Goal: Information Seeking & Learning: Learn about a topic

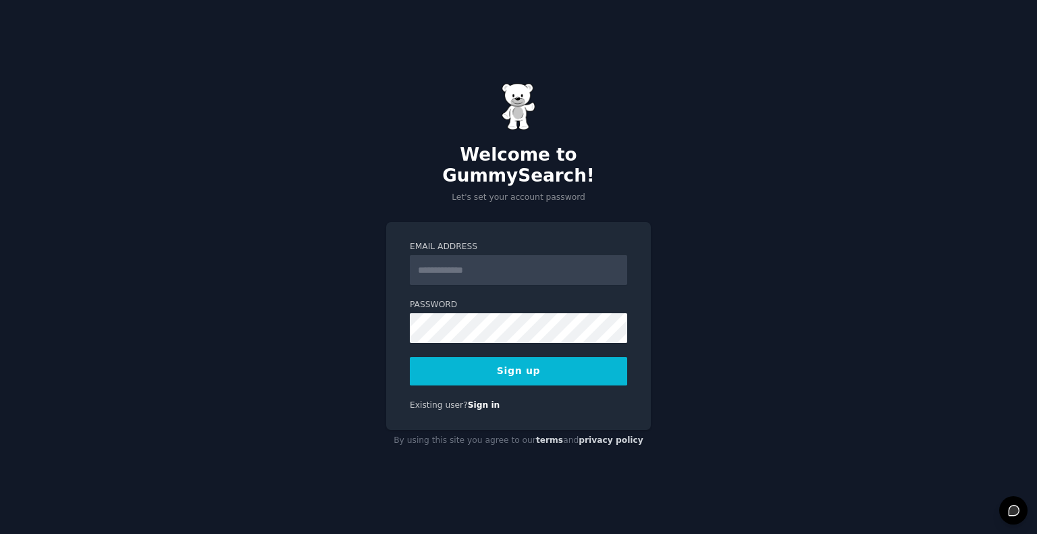
click at [545, 267] on input "Email Address" at bounding box center [518, 270] width 217 height 30
type input "**********"
click at [520, 358] on button "Sign up" at bounding box center [518, 371] width 217 height 28
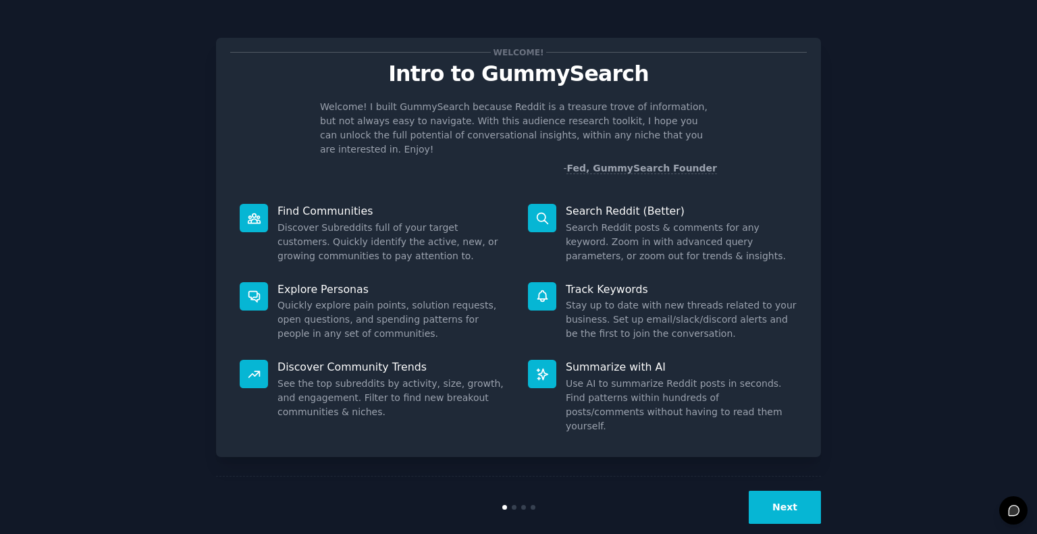
click at [771, 491] on button "Next" at bounding box center [785, 507] width 72 height 33
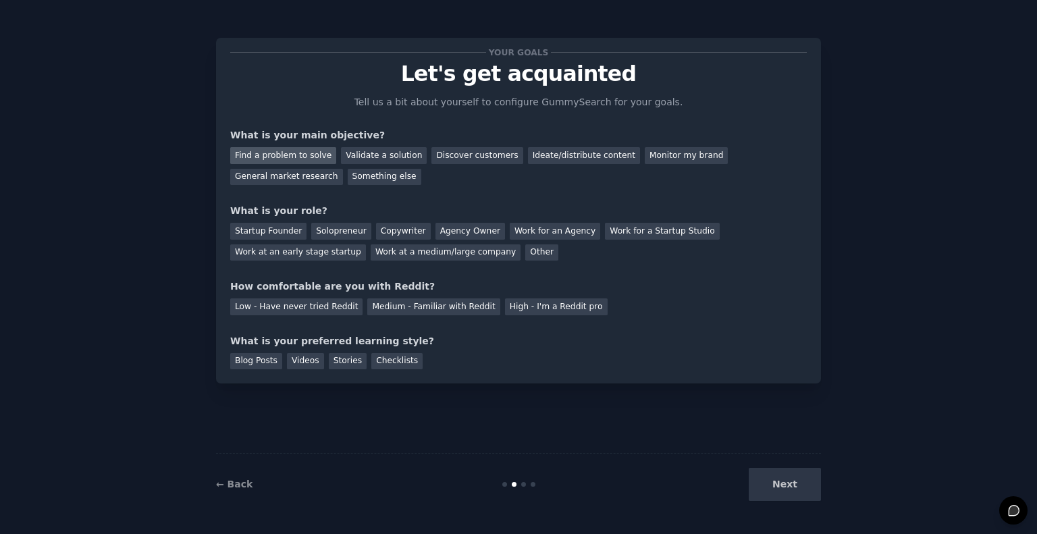
click at [279, 156] on div "Find a problem to solve" at bounding box center [283, 155] width 106 height 17
click at [333, 227] on div "Solopreneur" at bounding box center [340, 231] width 59 height 17
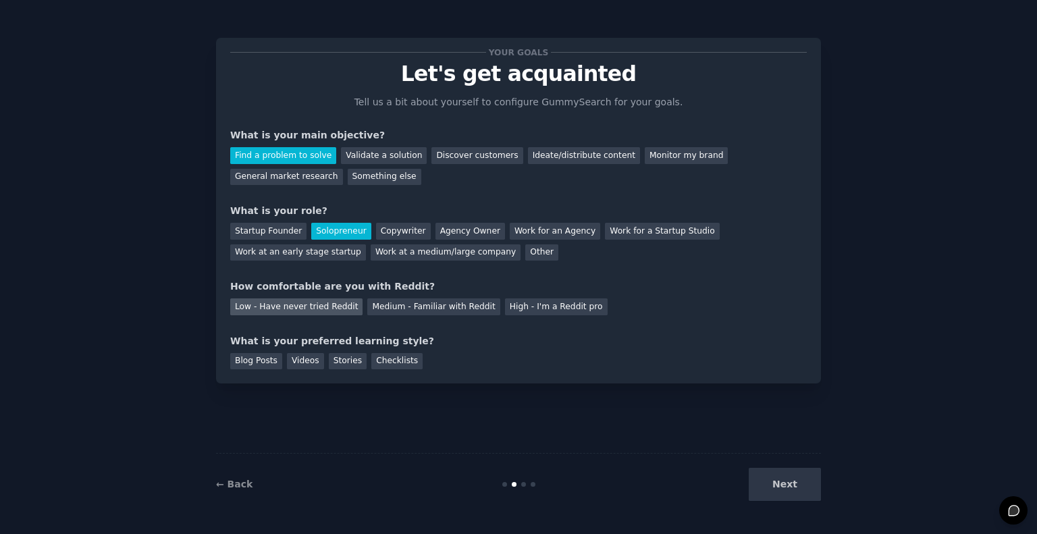
click at [326, 311] on div "Low - Have never tried Reddit" at bounding box center [296, 306] width 132 height 17
click at [259, 366] on div "Blog Posts" at bounding box center [256, 361] width 52 height 17
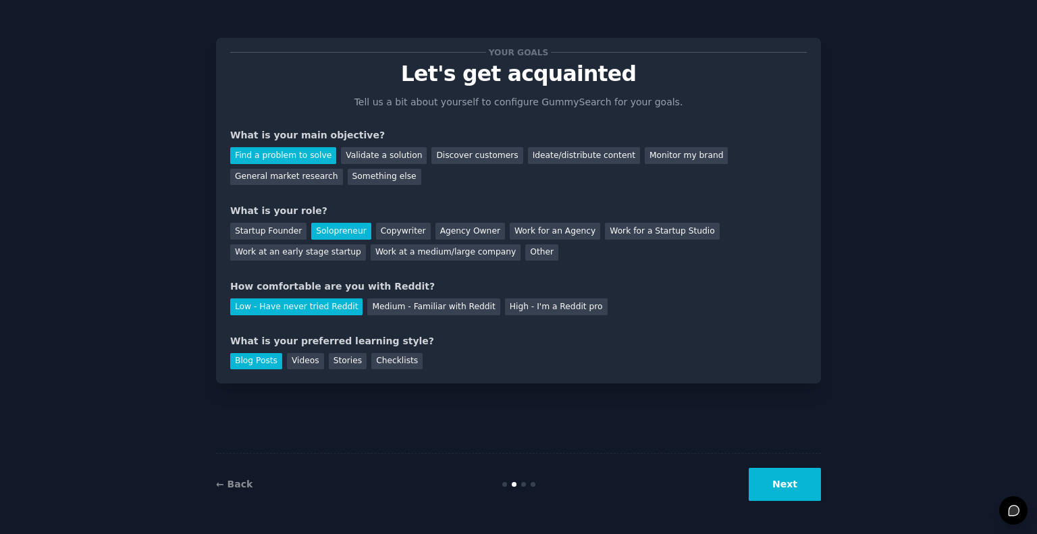
click at [806, 493] on button "Next" at bounding box center [785, 484] width 72 height 33
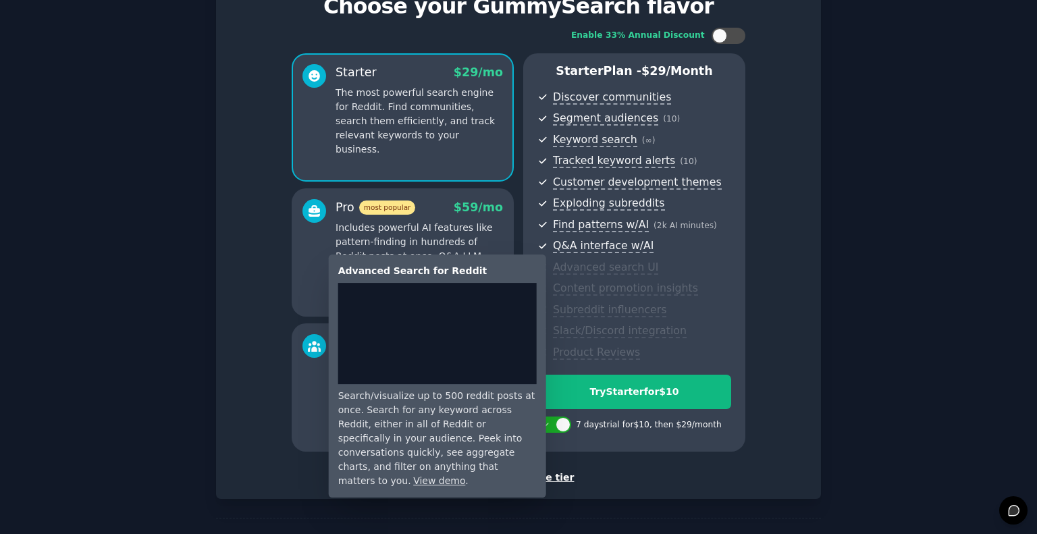
scroll to position [68, 0]
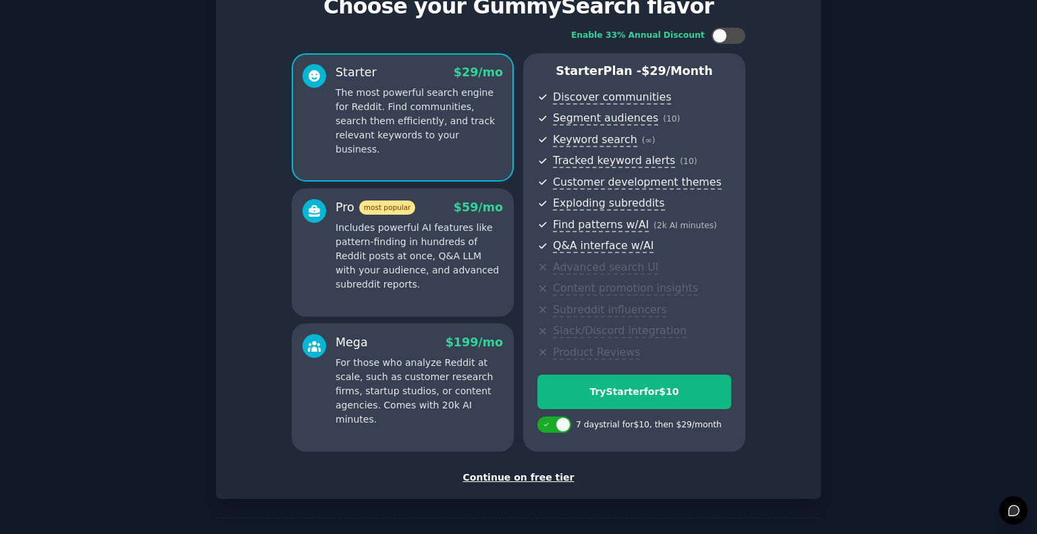
click at [537, 475] on div "Continue on free tier" at bounding box center [518, 478] width 576 height 14
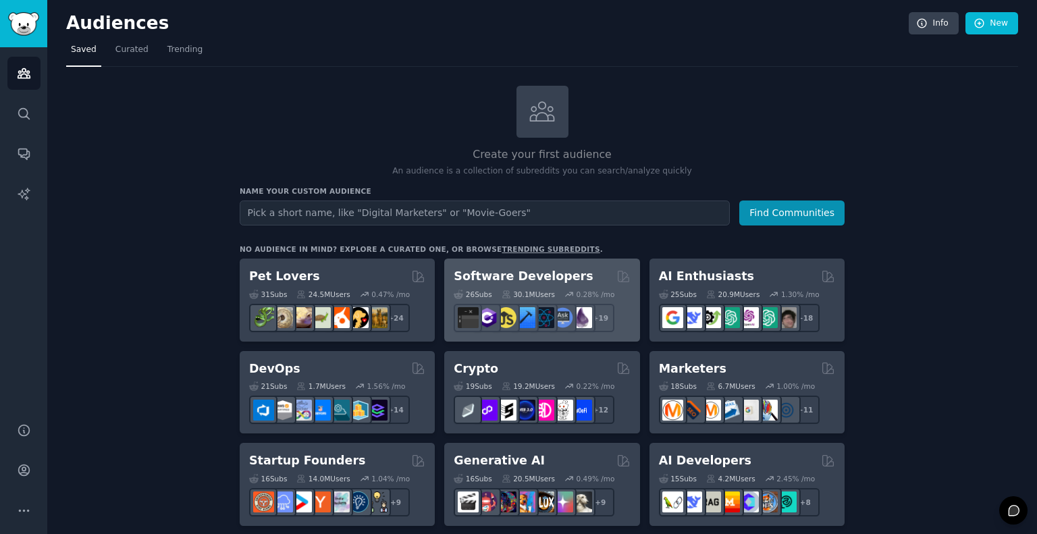
click at [525, 279] on h2 "Software Developers" at bounding box center [523, 276] width 139 height 17
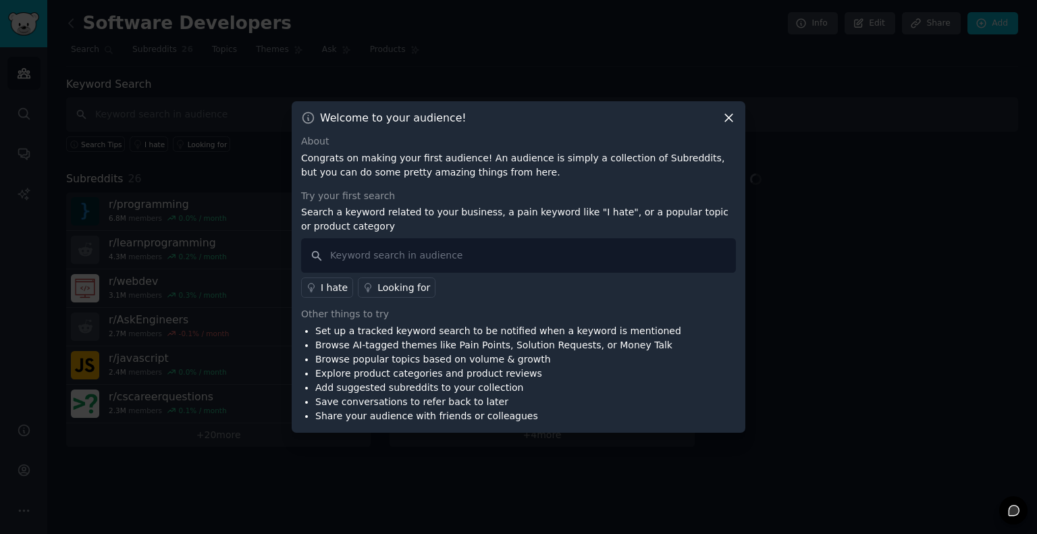
click at [740, 120] on div "Welcome to your audience! About Congrats on making your first audience! An audi…" at bounding box center [519, 266] width 454 height 331
click at [728, 124] on icon at bounding box center [729, 118] width 14 height 14
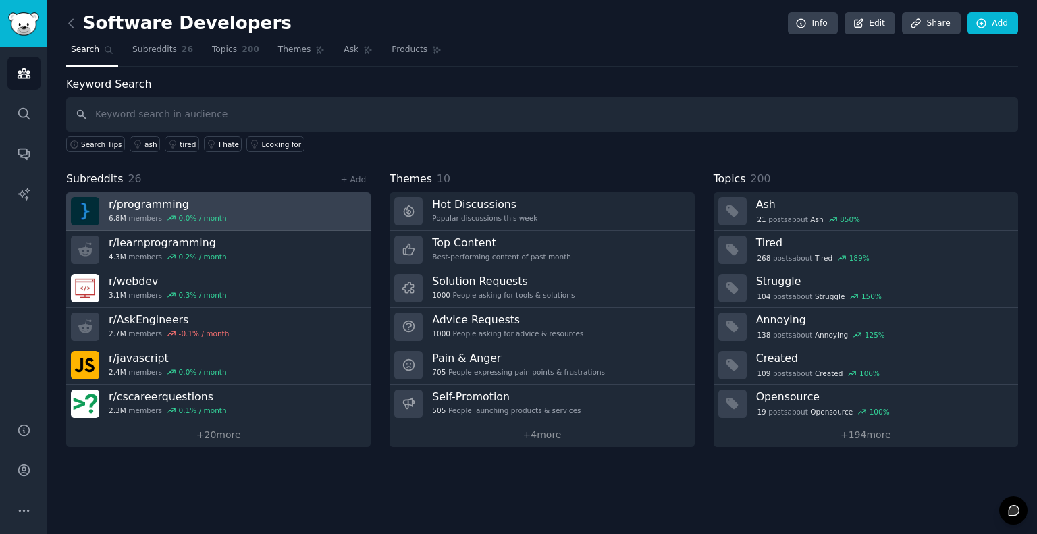
click at [219, 194] on link "r/ programming 6.8M members 0.0 % / month" at bounding box center [218, 211] width 304 height 38
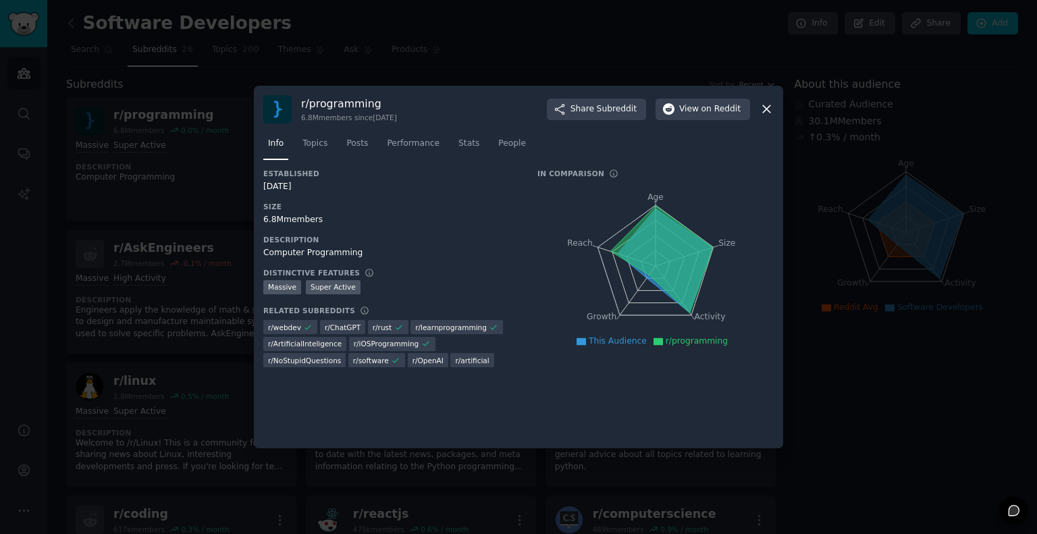
click at [890, 444] on div at bounding box center [518, 267] width 1037 height 534
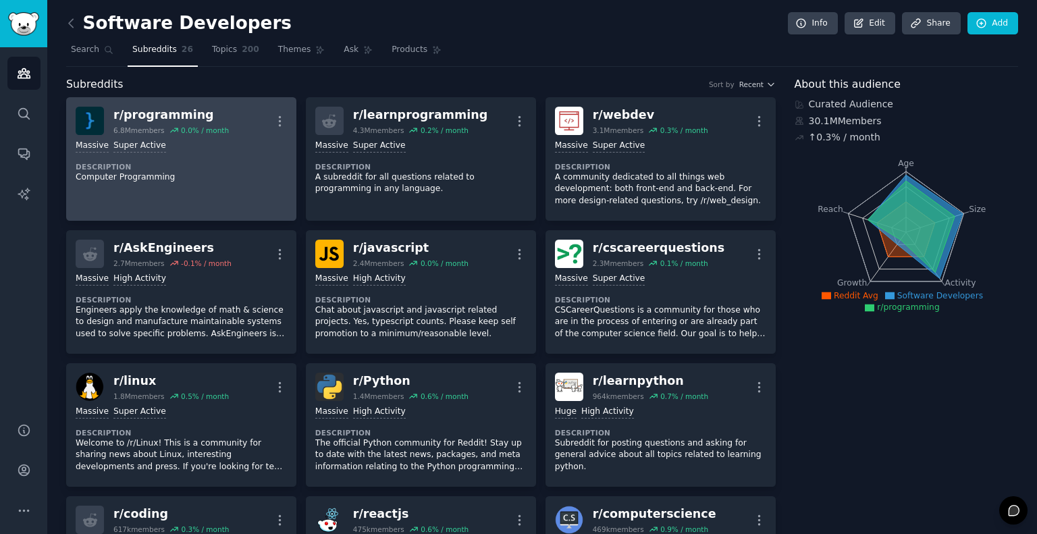
click at [248, 167] on dt "Description" at bounding box center [181, 166] width 211 height 9
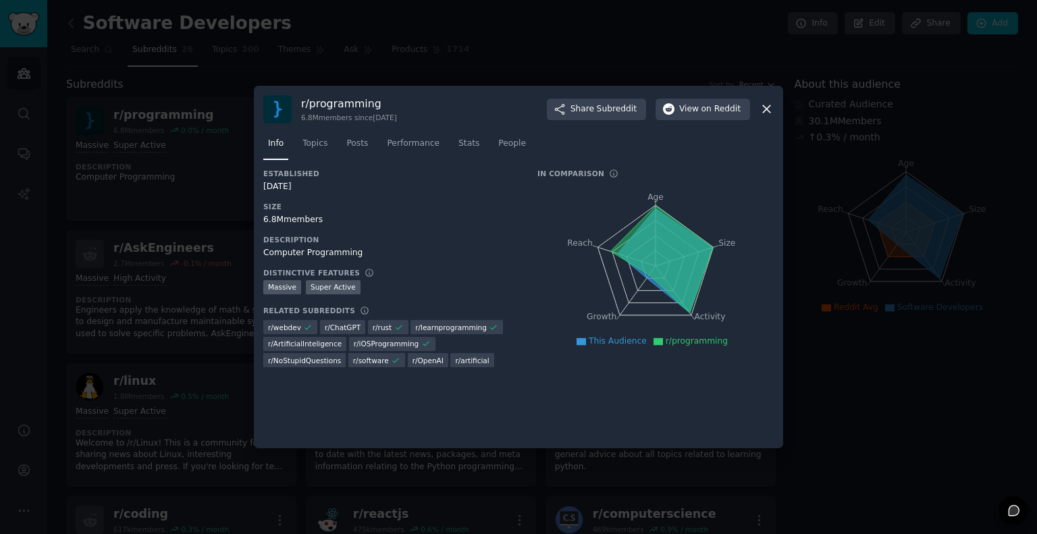
click at [894, 372] on div at bounding box center [518, 267] width 1037 height 534
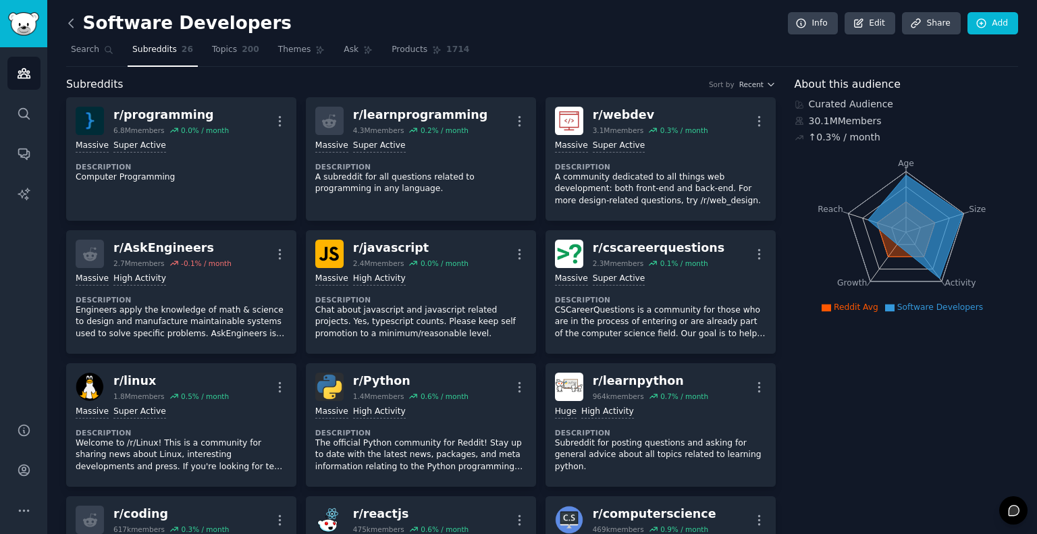
click at [74, 24] on icon at bounding box center [71, 23] width 14 height 14
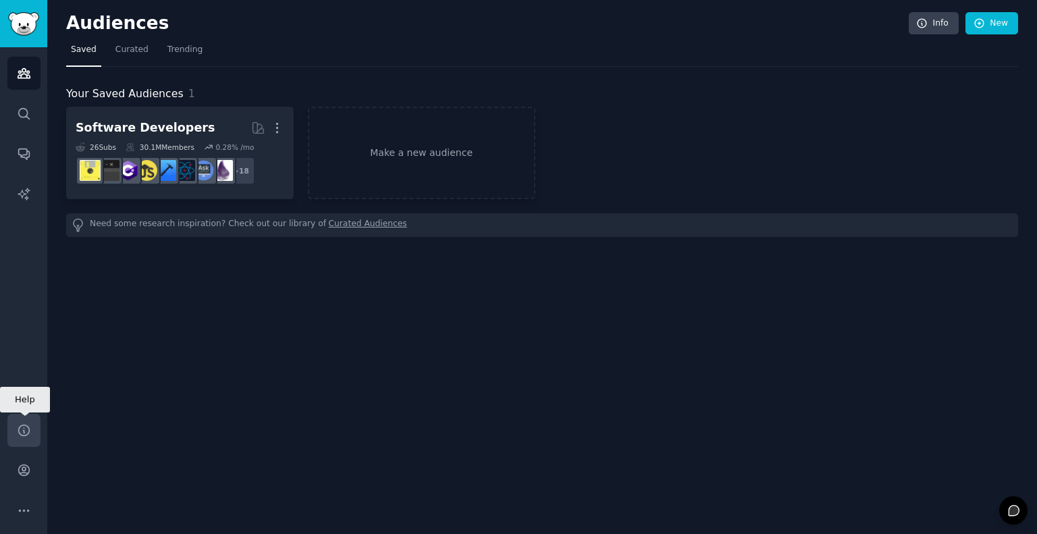
click at [27, 432] on icon "Sidebar" at bounding box center [24, 430] width 14 height 14
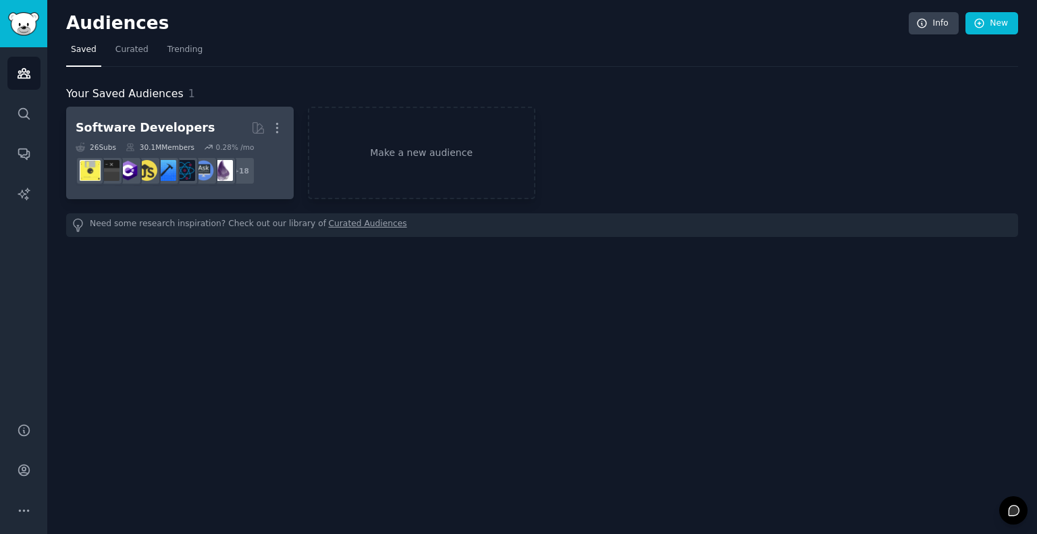
click at [226, 121] on h2 "Software Developers More" at bounding box center [180, 128] width 209 height 24
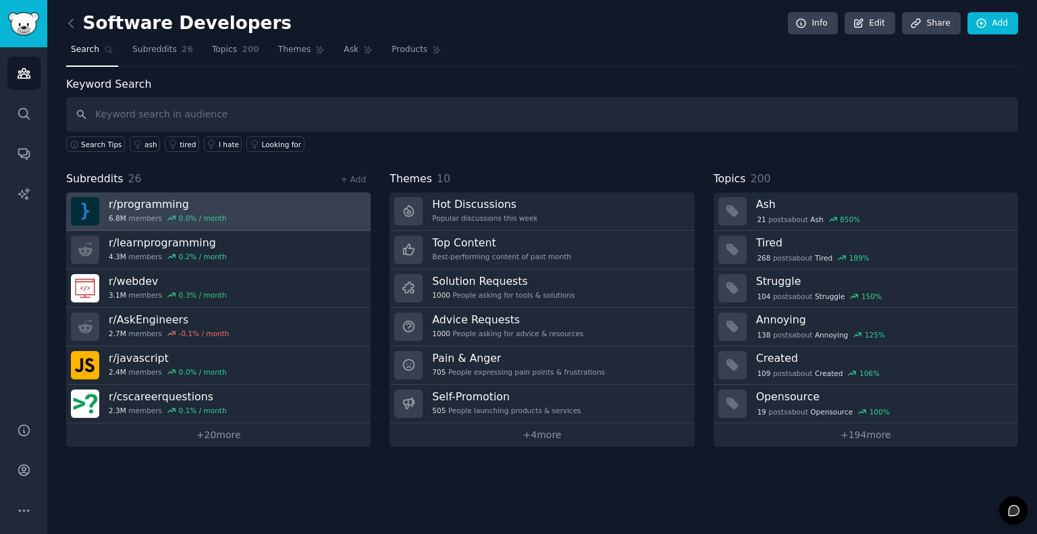
click at [213, 206] on h3 "r/ programming" at bounding box center [168, 204] width 118 height 14
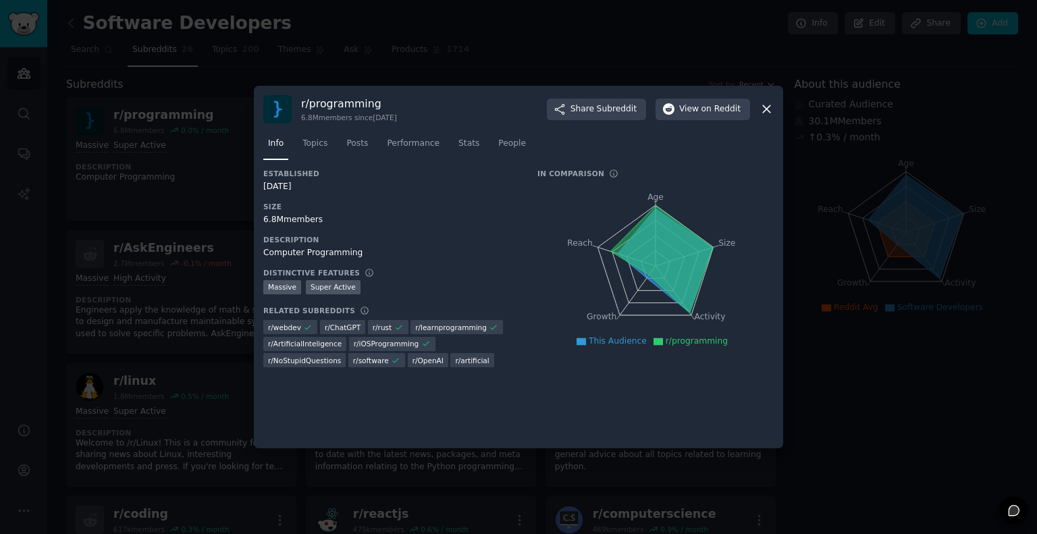
click at [161, 140] on div at bounding box center [518, 267] width 1037 height 534
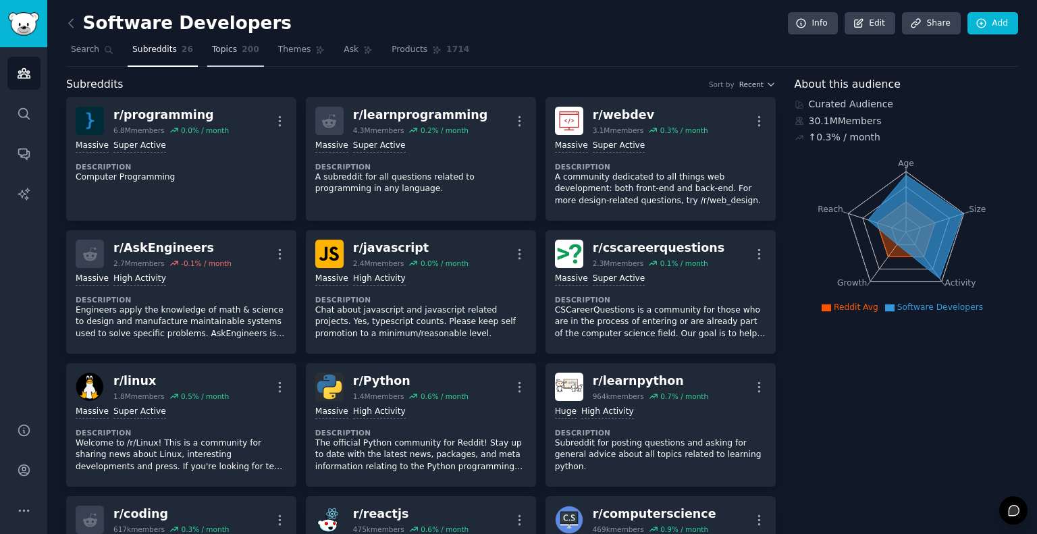
click at [211, 56] on link "Topics 200" at bounding box center [235, 53] width 57 height 28
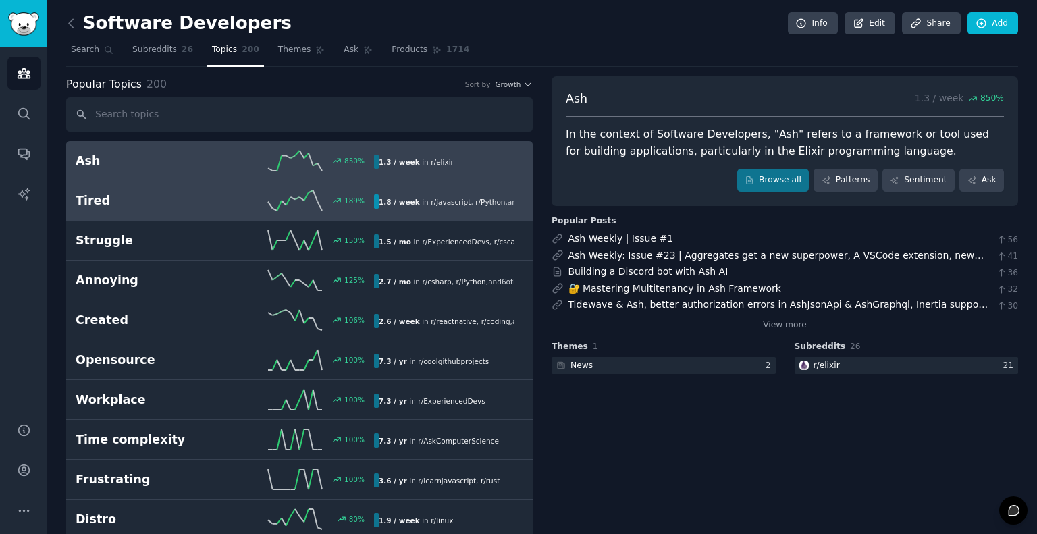
click at [197, 203] on h2 "Tired" at bounding box center [150, 200] width 149 height 17
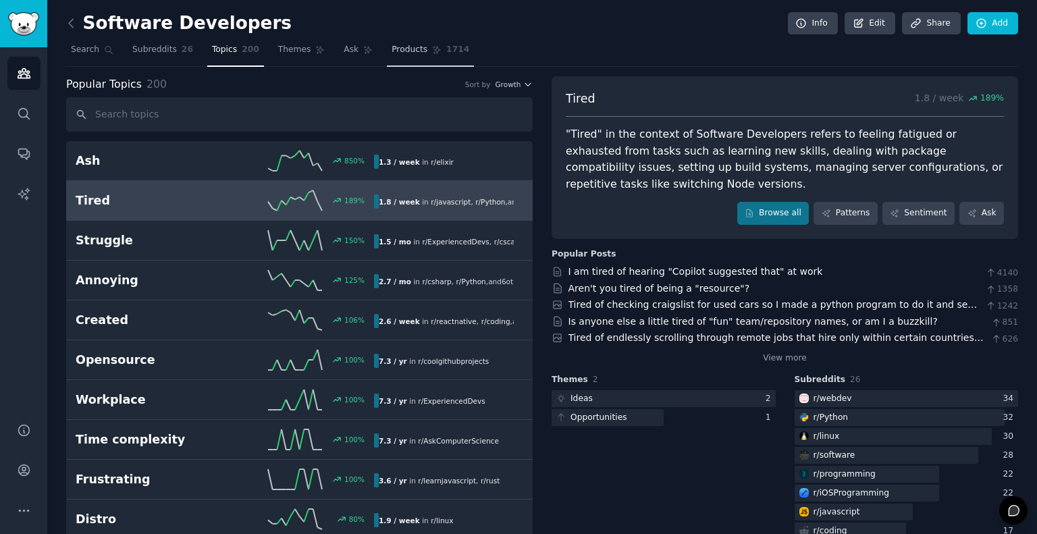
click at [392, 55] on span "Products" at bounding box center [410, 50] width 36 height 12
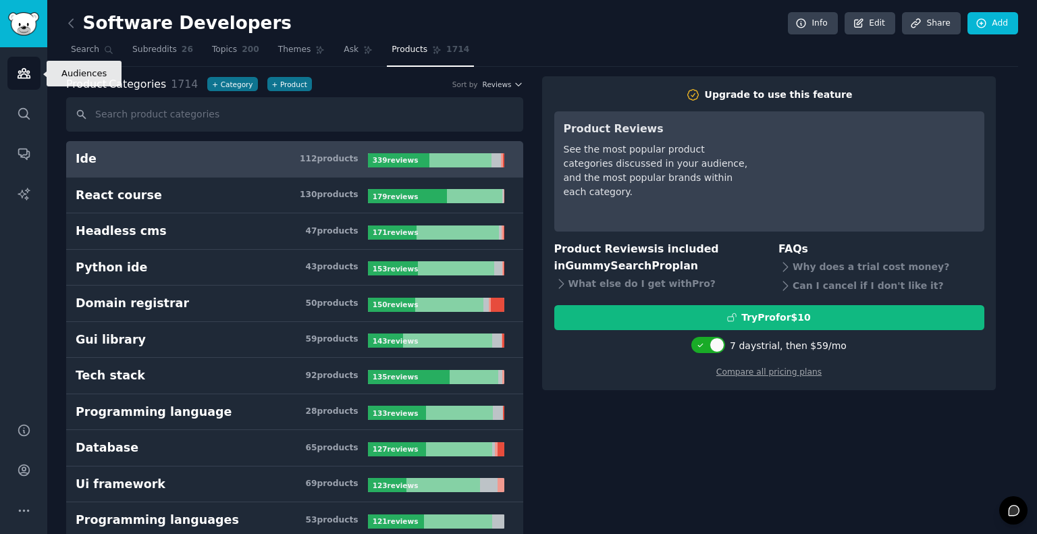
click at [20, 78] on icon "Sidebar" at bounding box center [24, 73] width 12 height 9
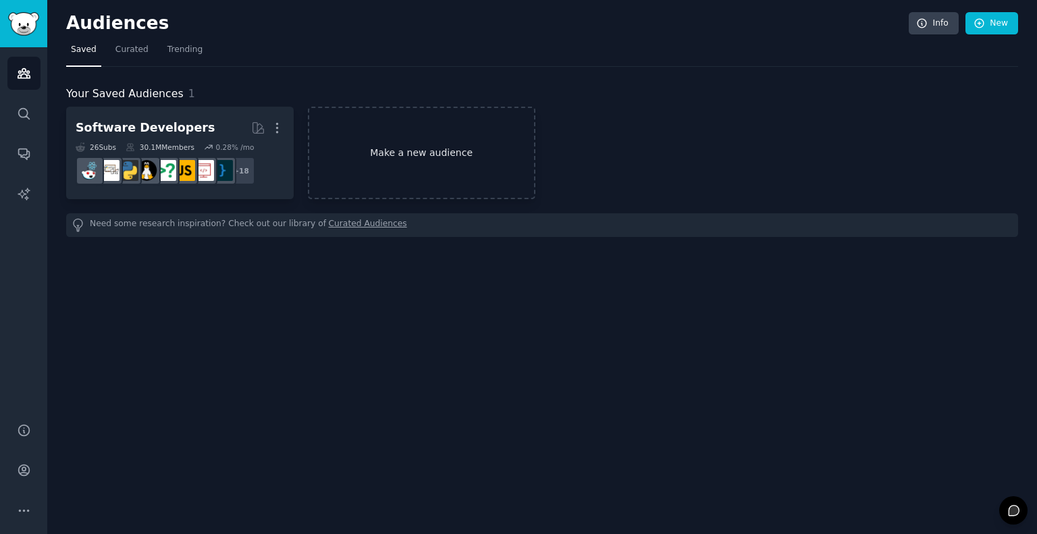
click at [359, 132] on link "Make a new audience" at bounding box center [421, 153] width 227 height 92
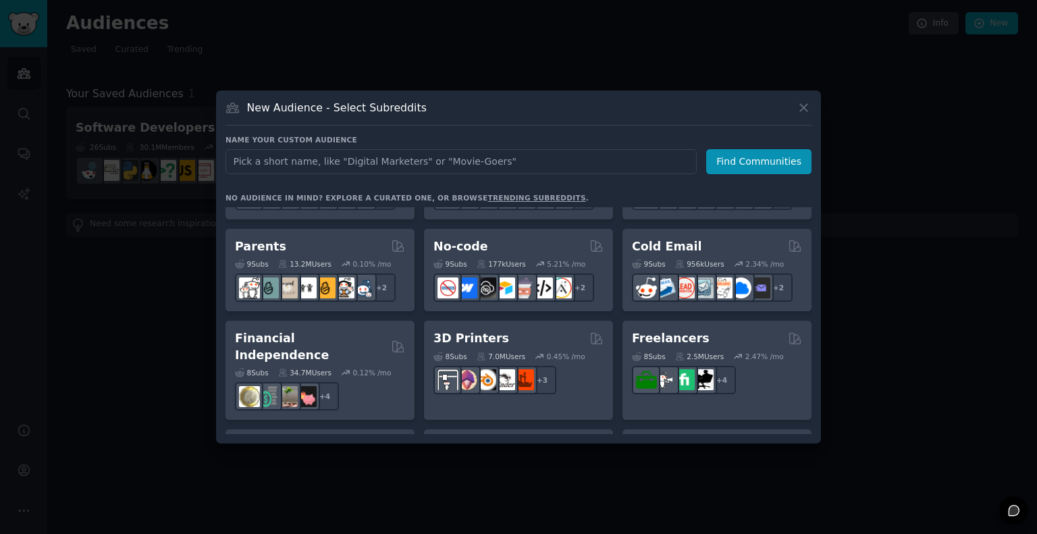
scroll to position [623, 0]
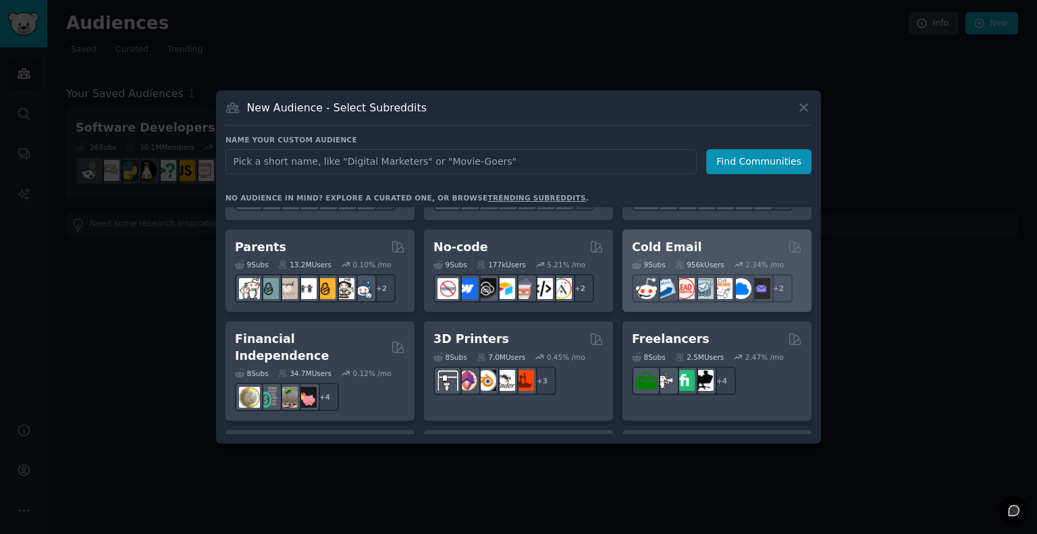
click at [674, 244] on h2 "Cold Email" at bounding box center [667, 247] width 70 height 17
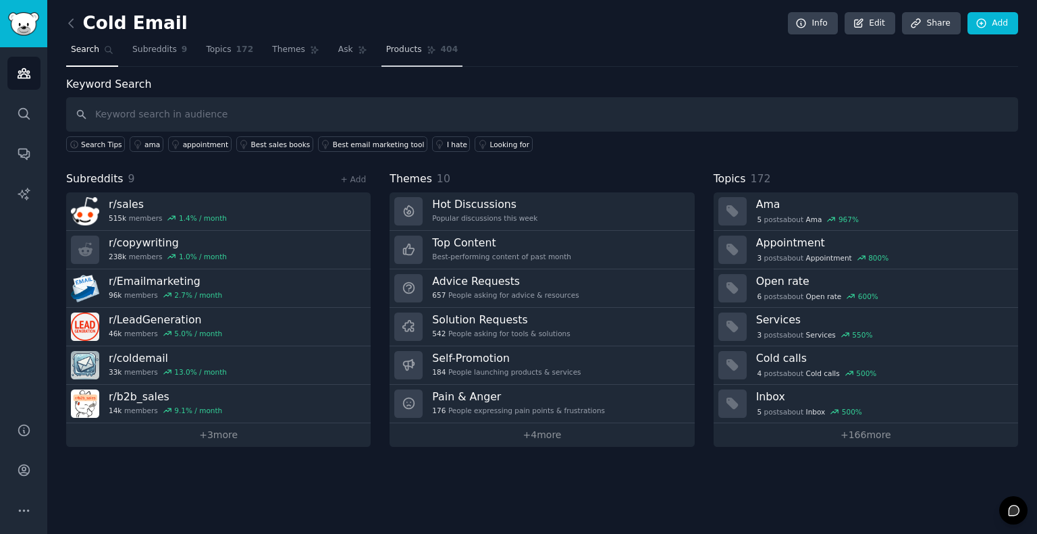
click at [387, 53] on span "Products" at bounding box center [404, 50] width 36 height 12
